Goal: Find contact information: Find contact information

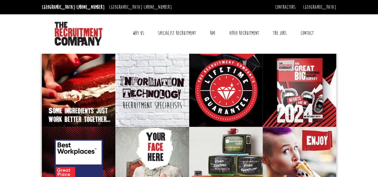
click at [311, 31] on link "Contact" at bounding box center [307, 33] width 22 height 15
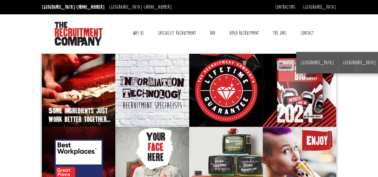
click at [309, 34] on link "Contact" at bounding box center [307, 33] width 22 height 15
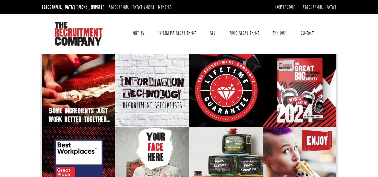
click at [309, 34] on link "Contact" at bounding box center [307, 33] width 22 height 15
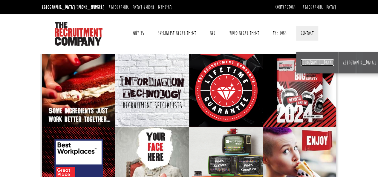
click at [303, 65] on link "[GEOGRAPHIC_DATA]" at bounding box center [316, 62] width 33 height 7
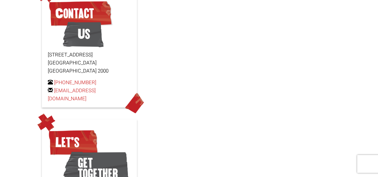
scroll to position [76, 0]
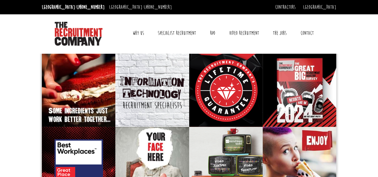
click at [311, 31] on link "Contact" at bounding box center [307, 33] width 22 height 15
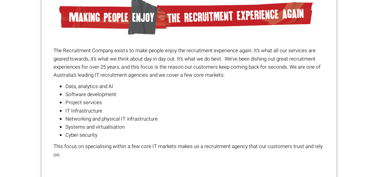
scroll to position [417, 0]
